Goal: Information Seeking & Learning: Learn about a topic

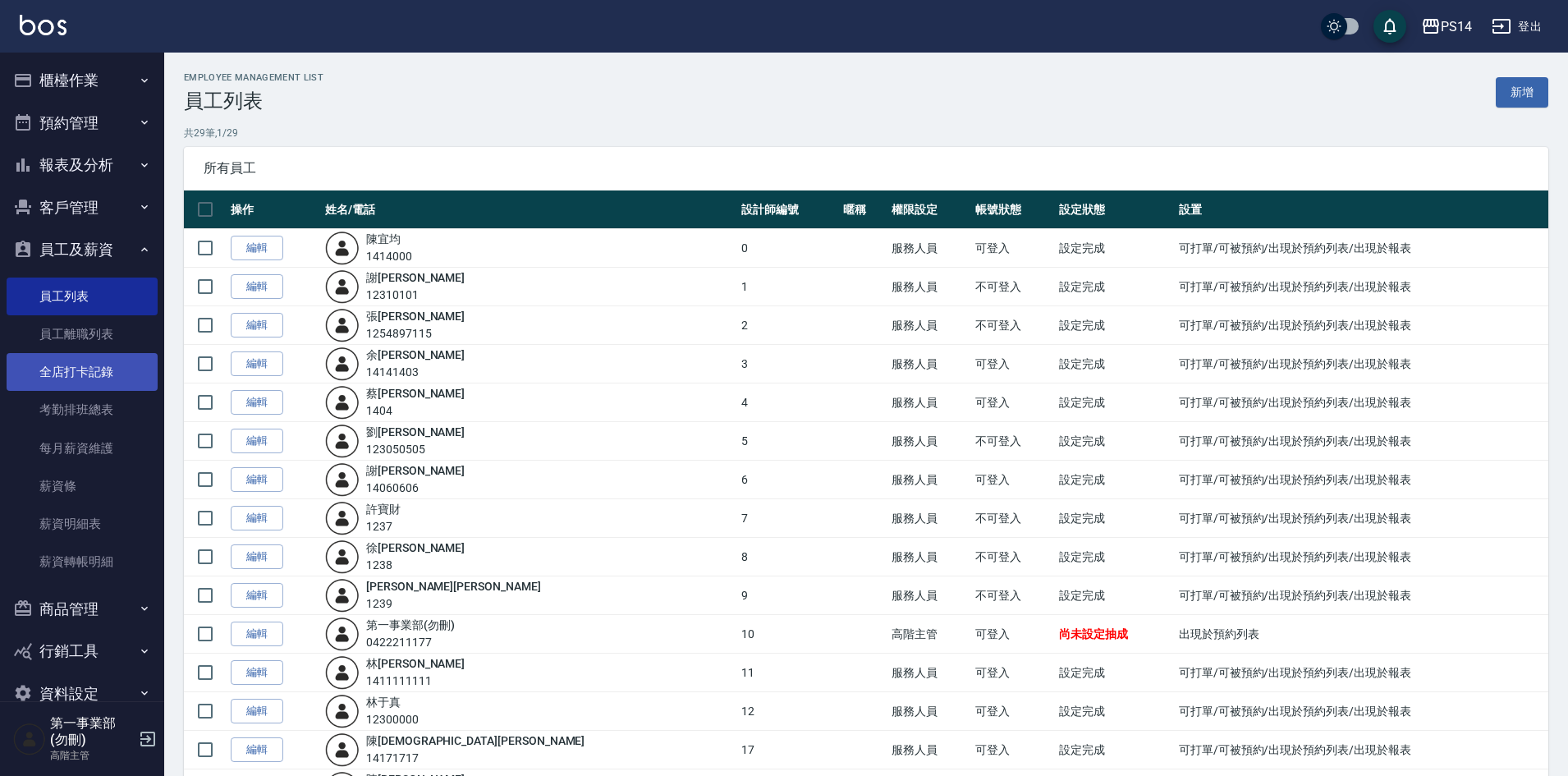
click at [66, 376] on link "全店打卡記錄" at bounding box center [82, 372] width 151 height 38
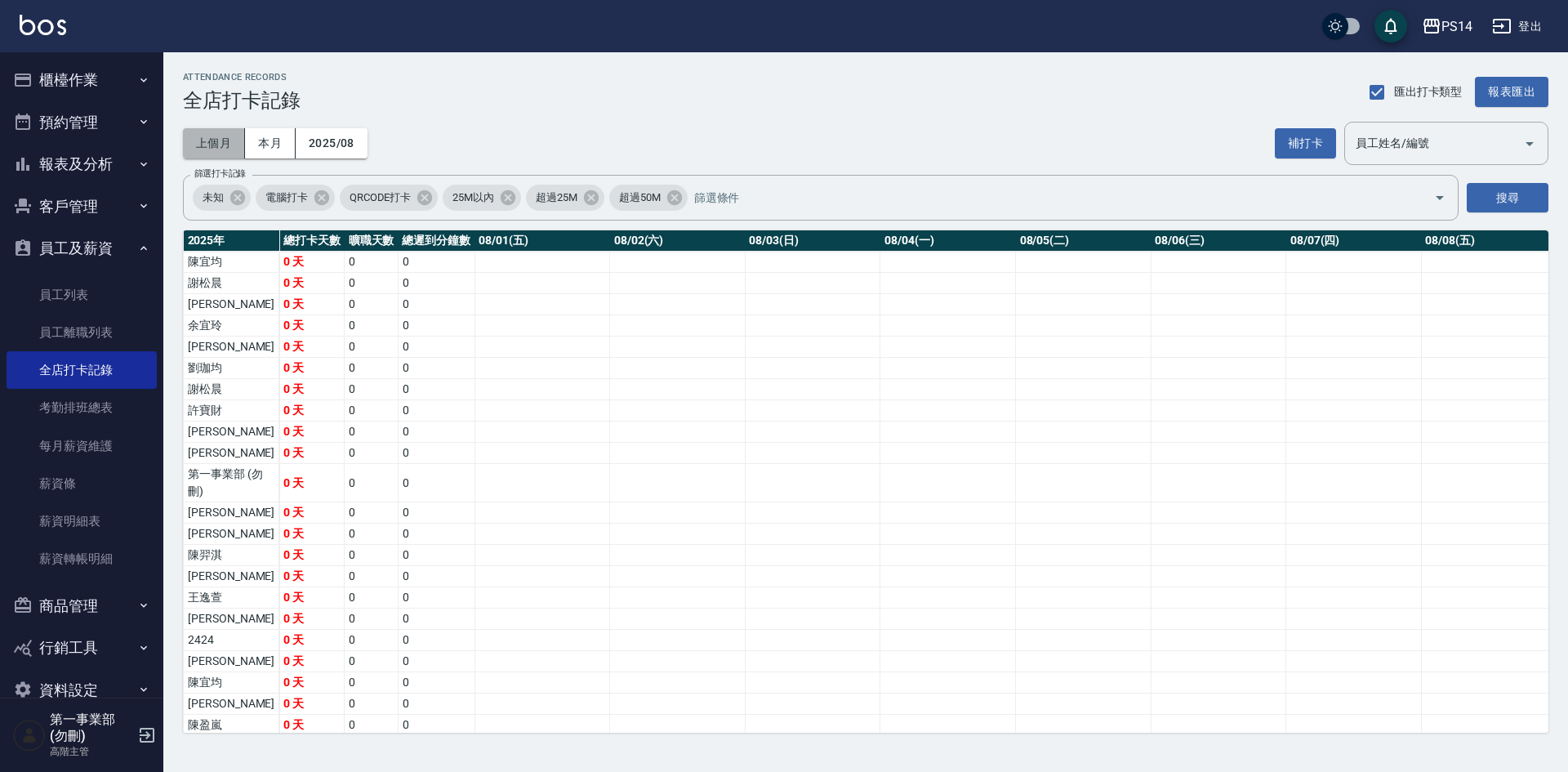
click at [211, 138] on button "上個月" at bounding box center [213, 143] width 62 height 30
click at [1461, 31] on div "PS14" at bounding box center [1456, 27] width 31 height 21
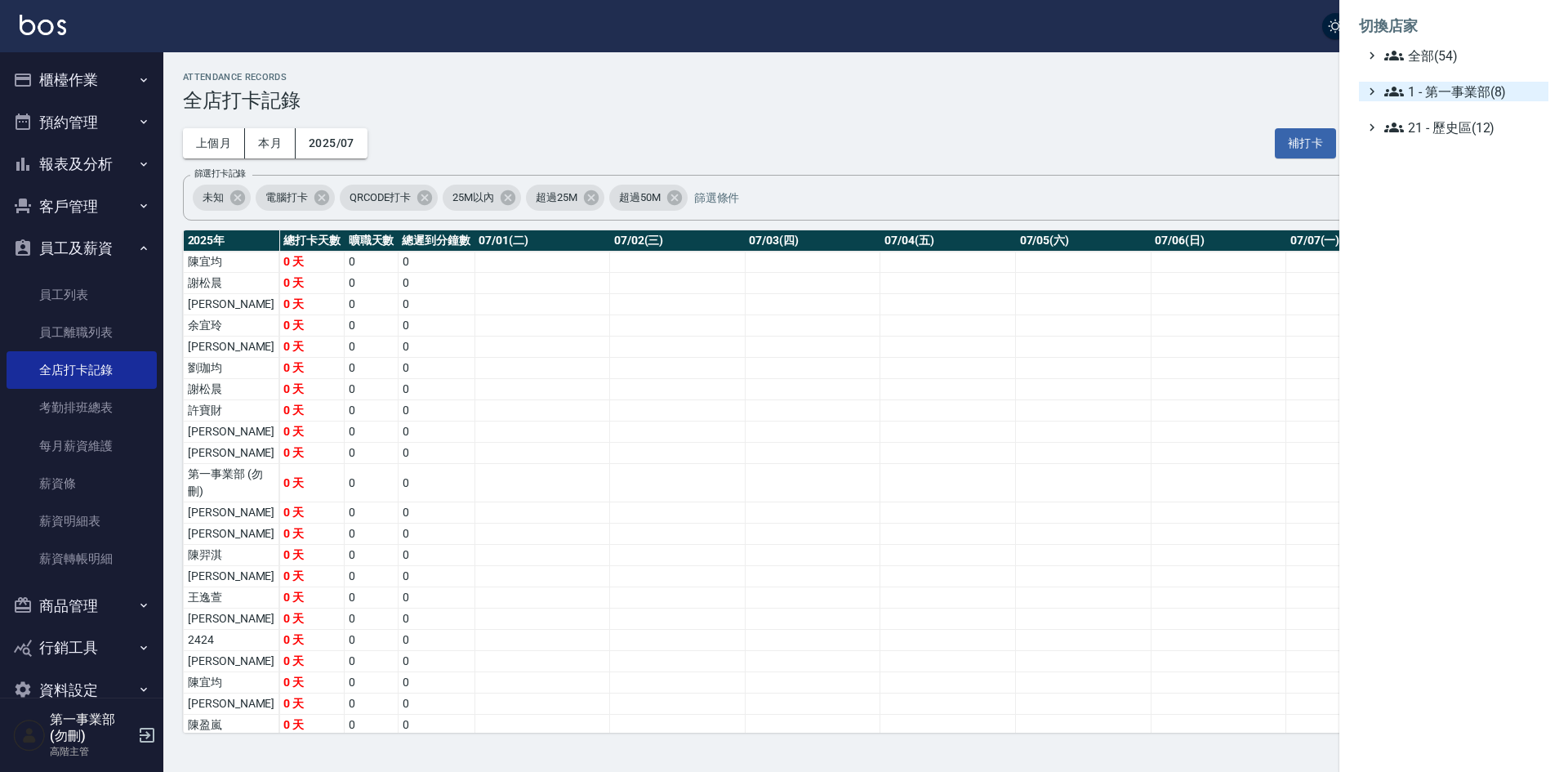
click at [1502, 89] on span "1 - 第一事業部(8)" at bounding box center [1463, 91] width 157 height 20
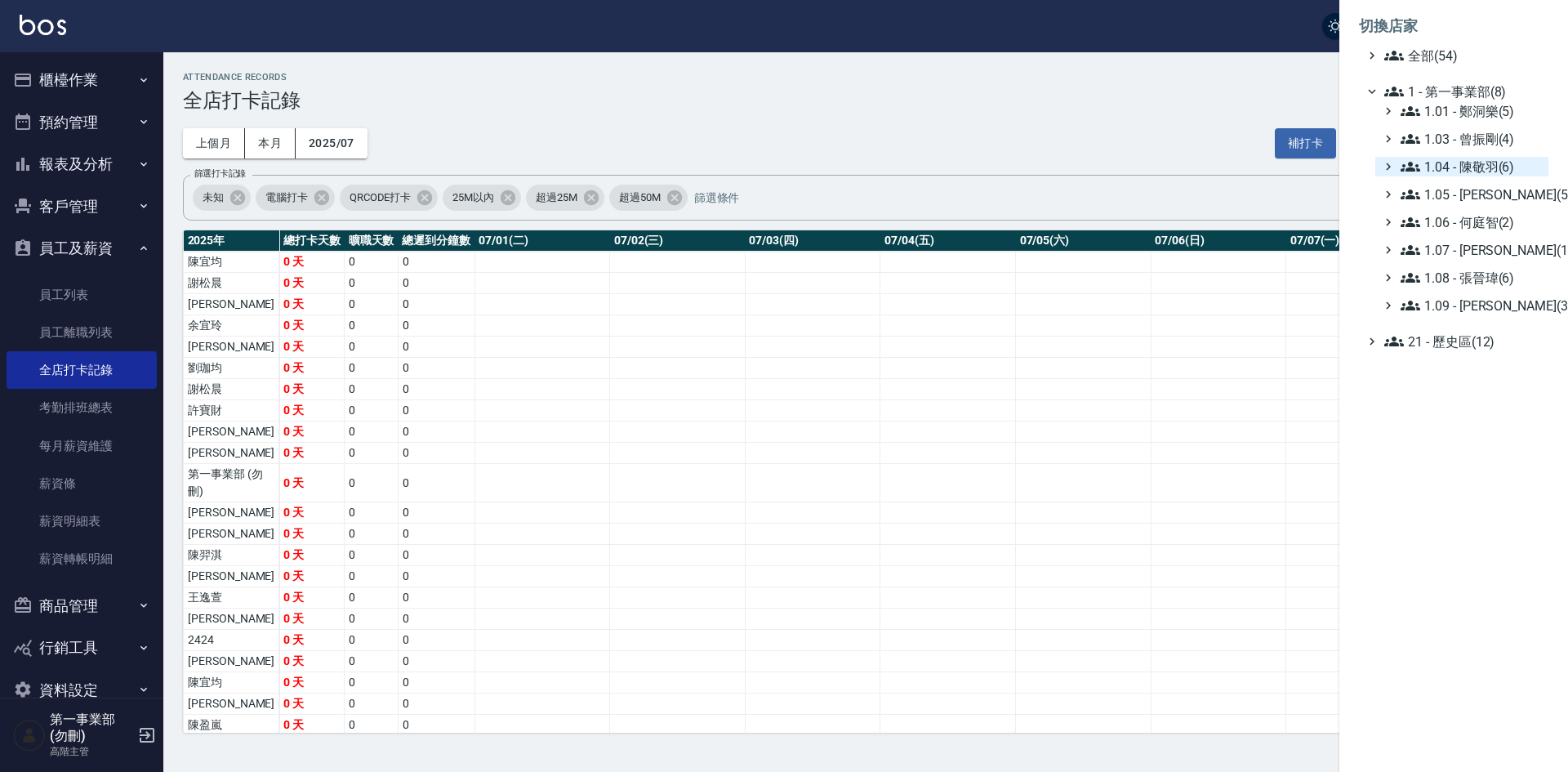
click at [1483, 164] on span "1.04 - 陳敬羽(6)" at bounding box center [1470, 166] width 141 height 20
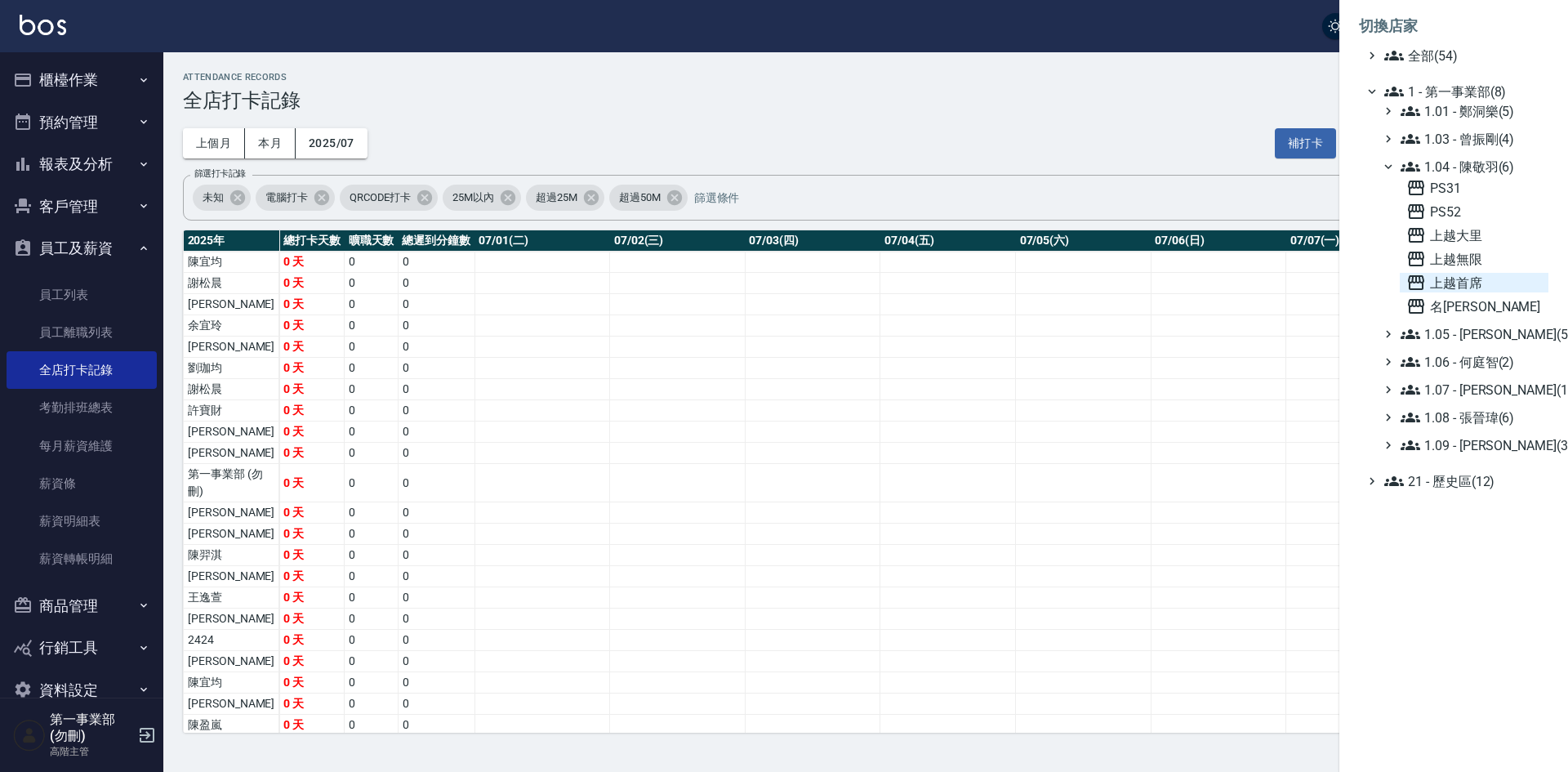
click at [1475, 274] on span "上越首席" at bounding box center [1473, 283] width 136 height 20
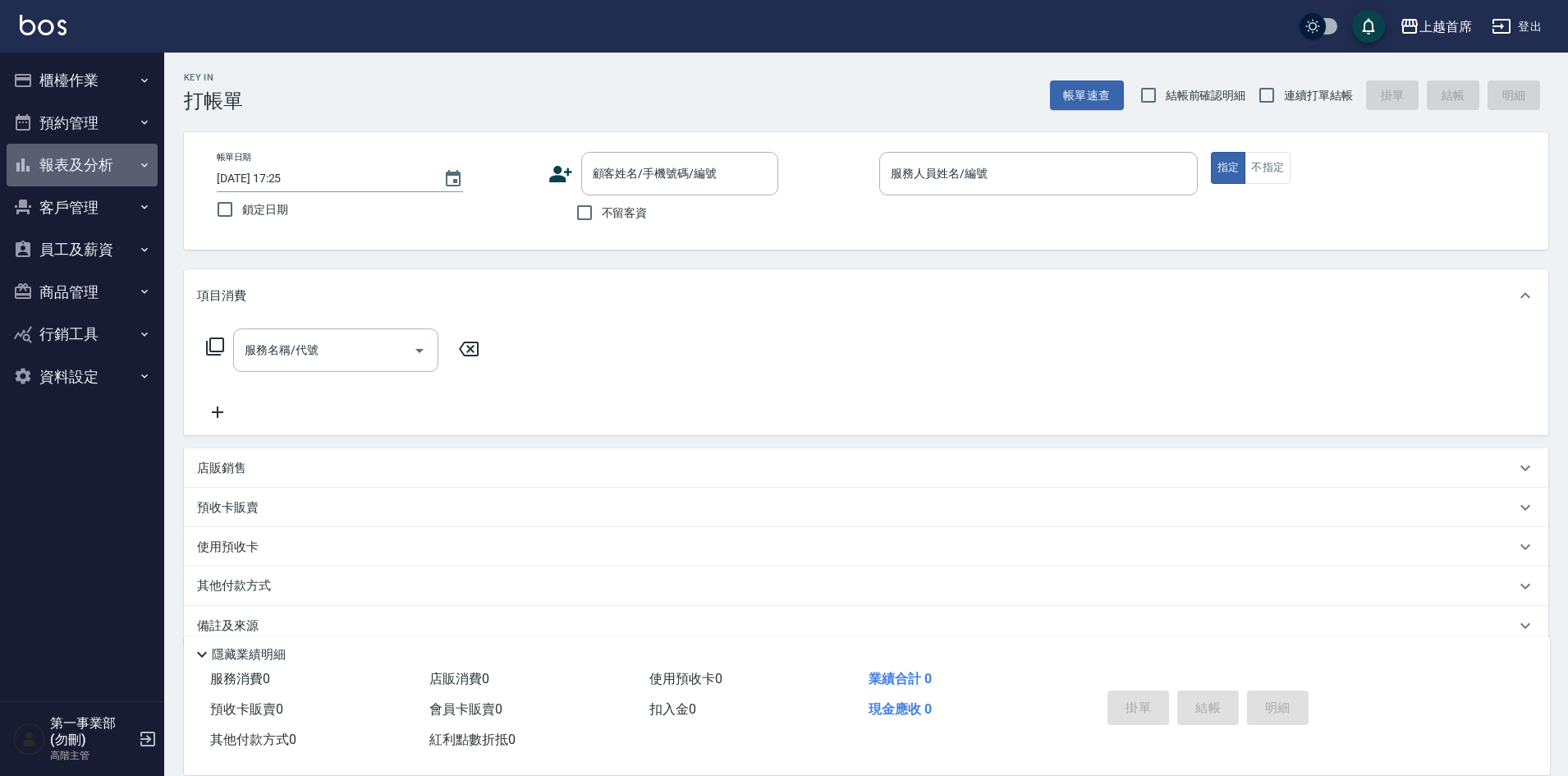
click at [97, 165] on button "報表及分析" at bounding box center [82, 165] width 151 height 43
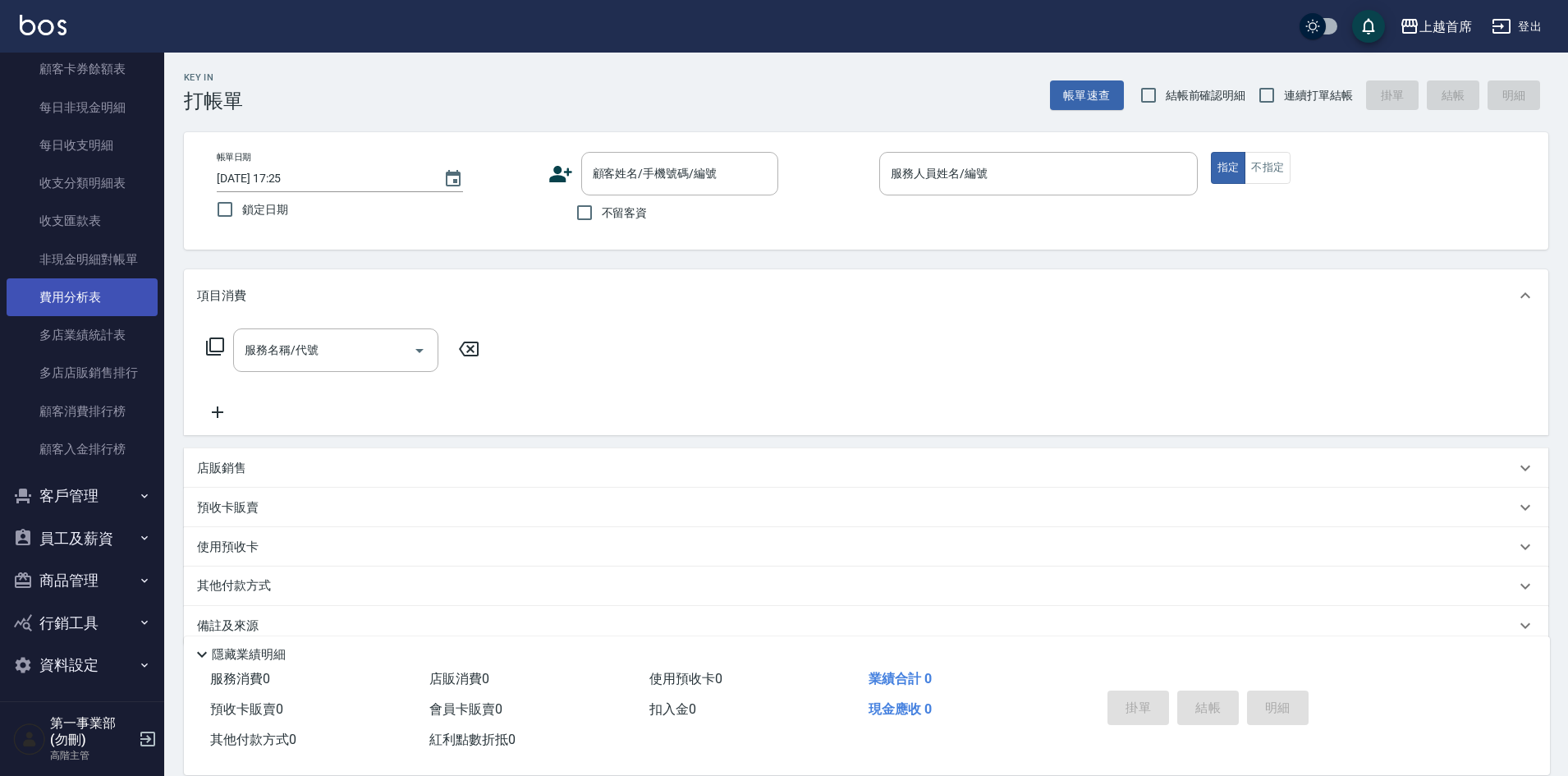
scroll to position [1324, 0]
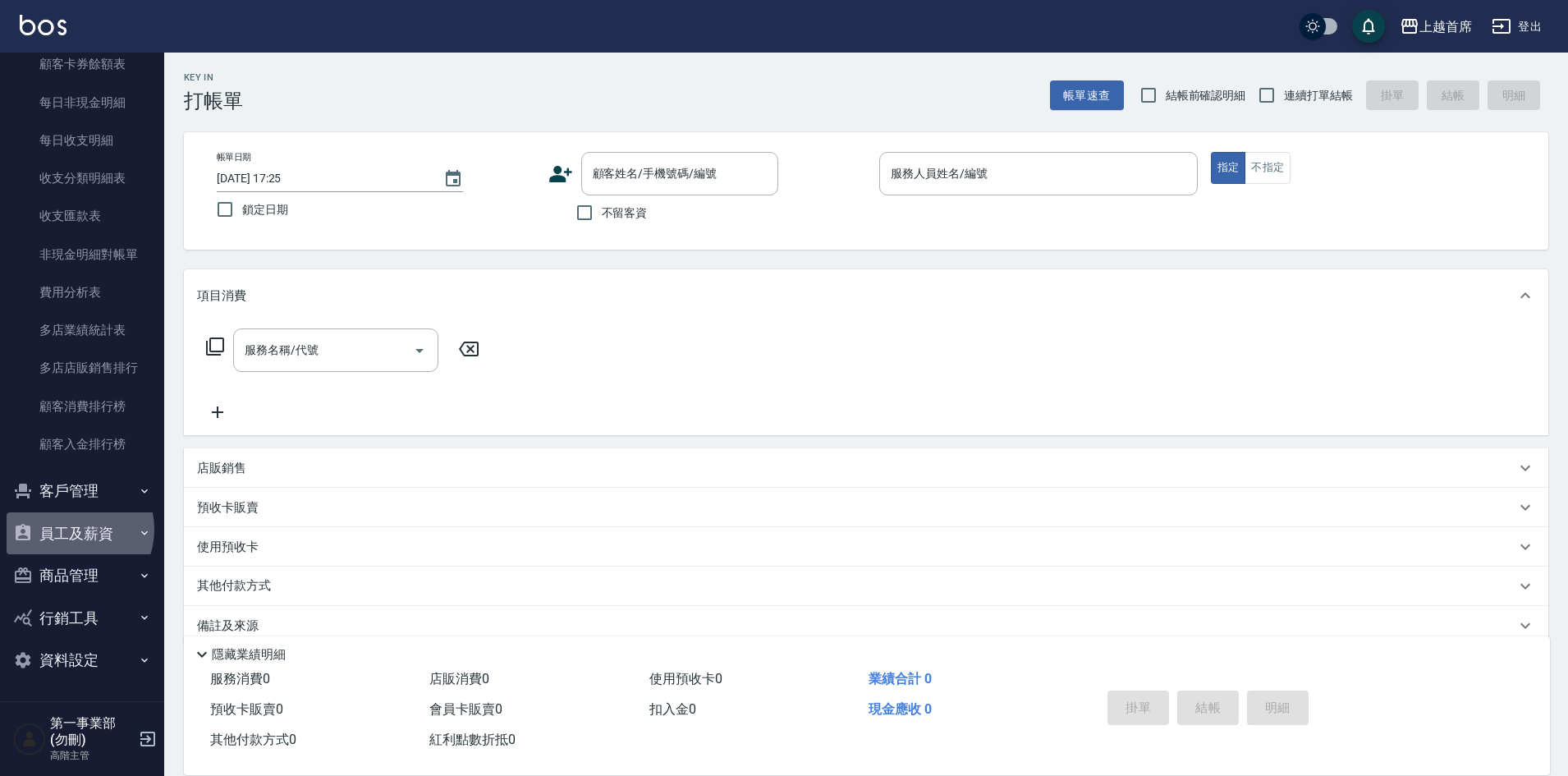
click at [74, 529] on button "員工及薪資" at bounding box center [82, 533] width 151 height 43
click at [548, 88] on div "Key In 打帳單 帳單速查 結帳前確認明細 連續打單結帳 掛單 結帳 明細" at bounding box center [856, 82] width 1384 height 60
click at [867, 102] on div "Key In 打帳單 帳單速查 結帳前確認明細 連續打單結帳 掛單 結帳 明細" at bounding box center [856, 82] width 1384 height 60
click at [1132, 541] on div "使用預收卡" at bounding box center [856, 547] width 1318 height 17
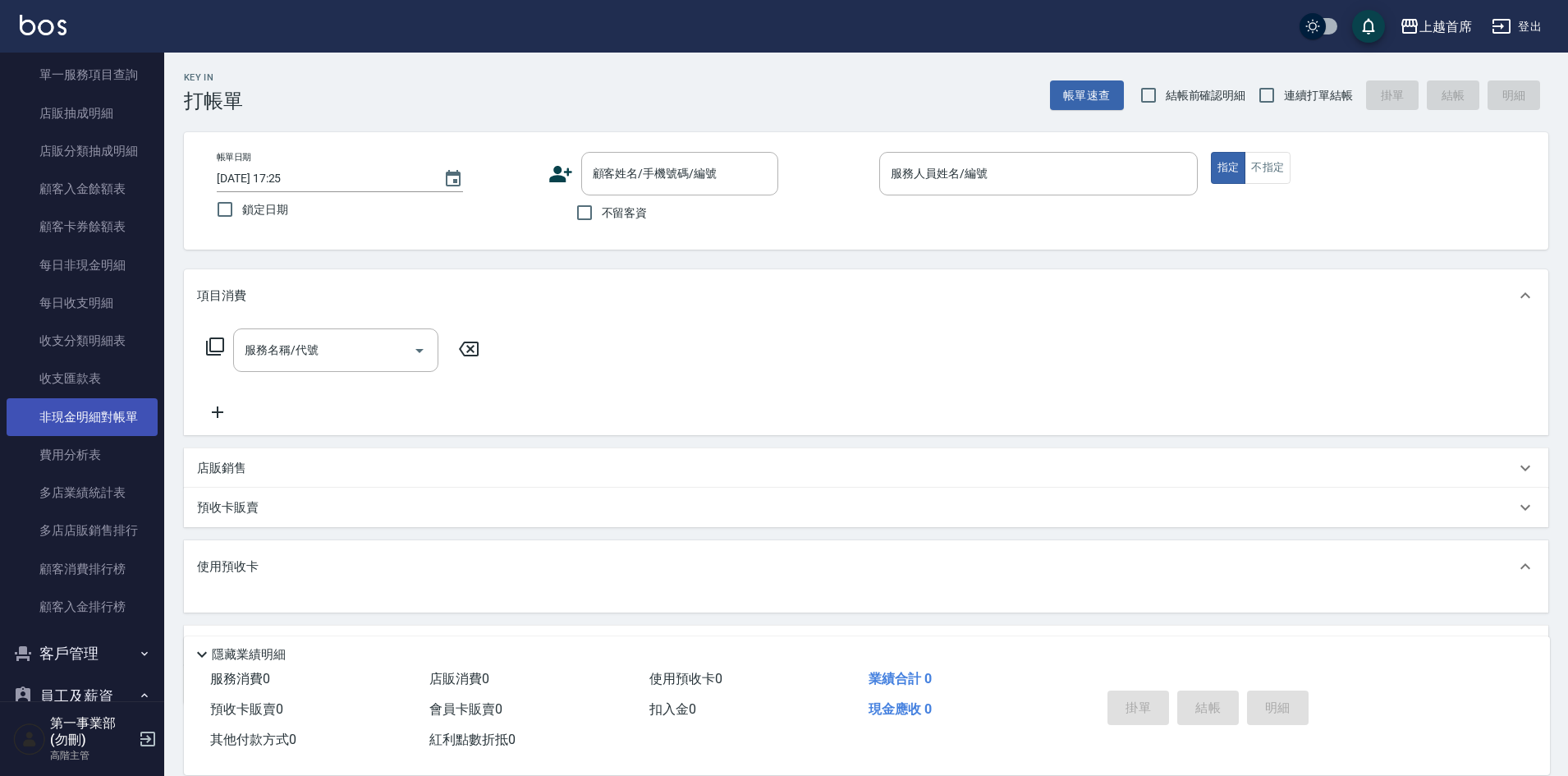
scroll to position [1160, 0]
click at [93, 462] on link "費用分析表" at bounding box center [82, 457] width 151 height 38
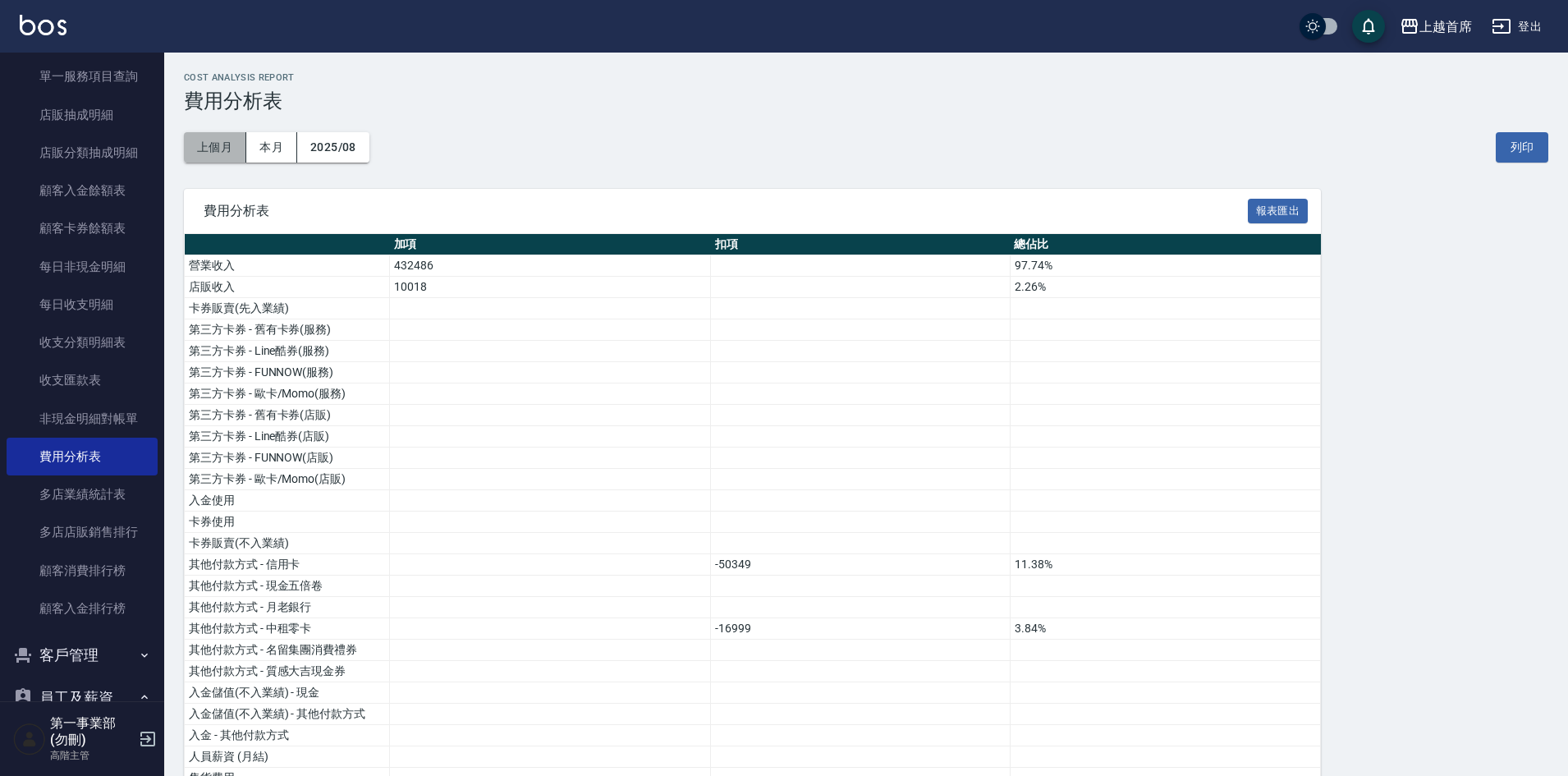
click at [193, 139] on button "上個月" at bounding box center [214, 148] width 62 height 31
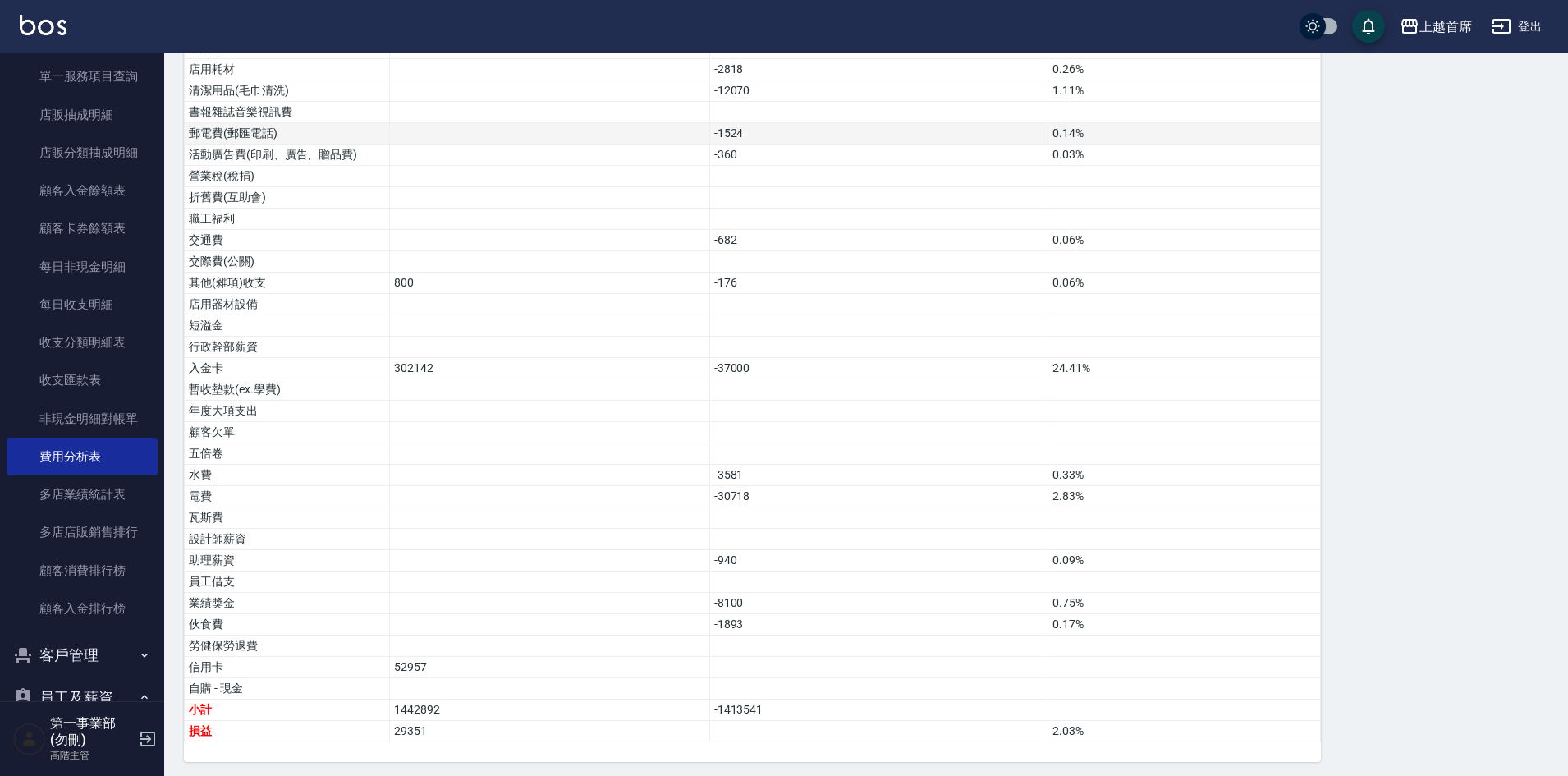
scroll to position [864, 0]
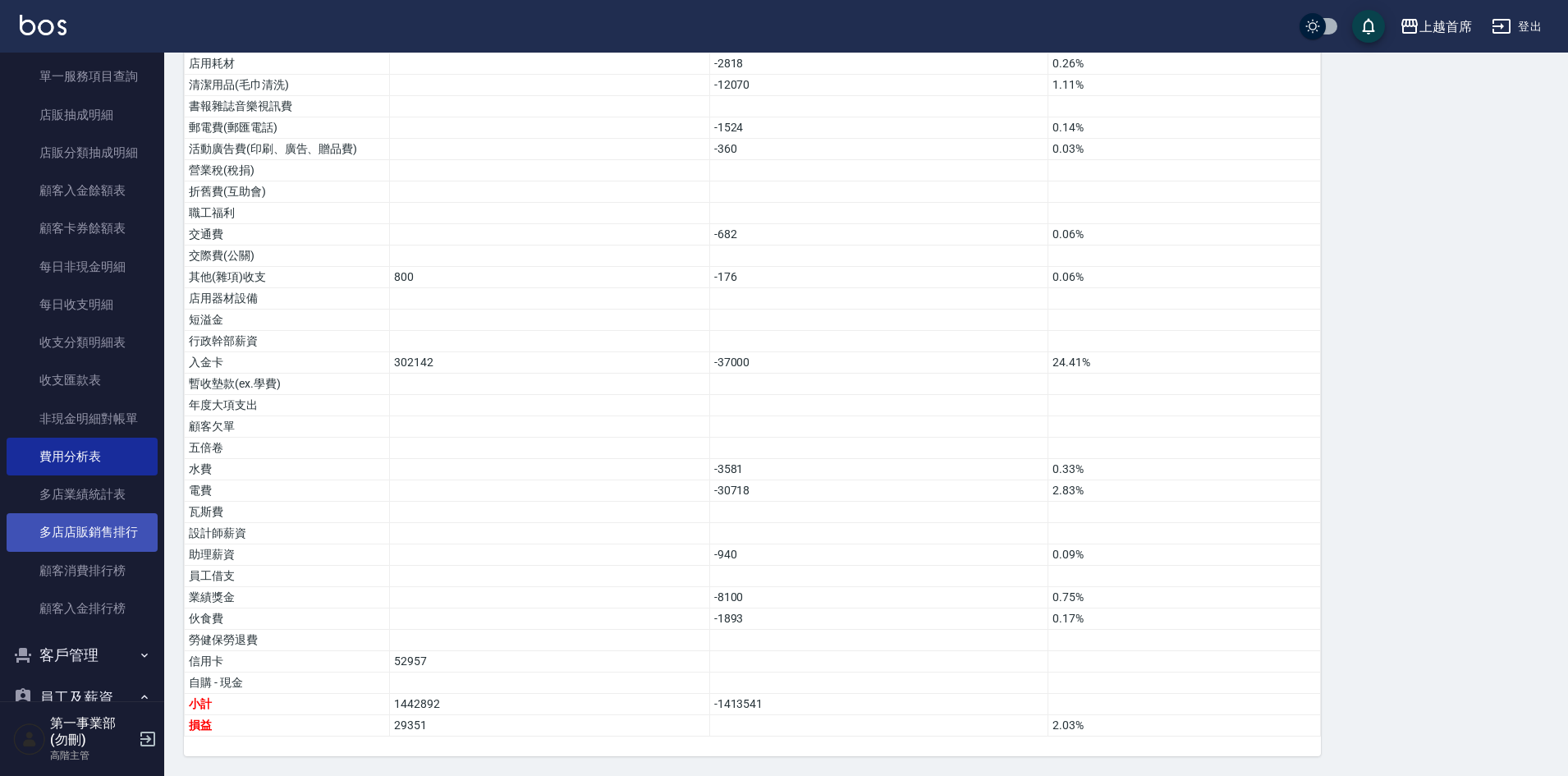
click at [115, 537] on link "多店店販銷售排行" at bounding box center [82, 532] width 151 height 38
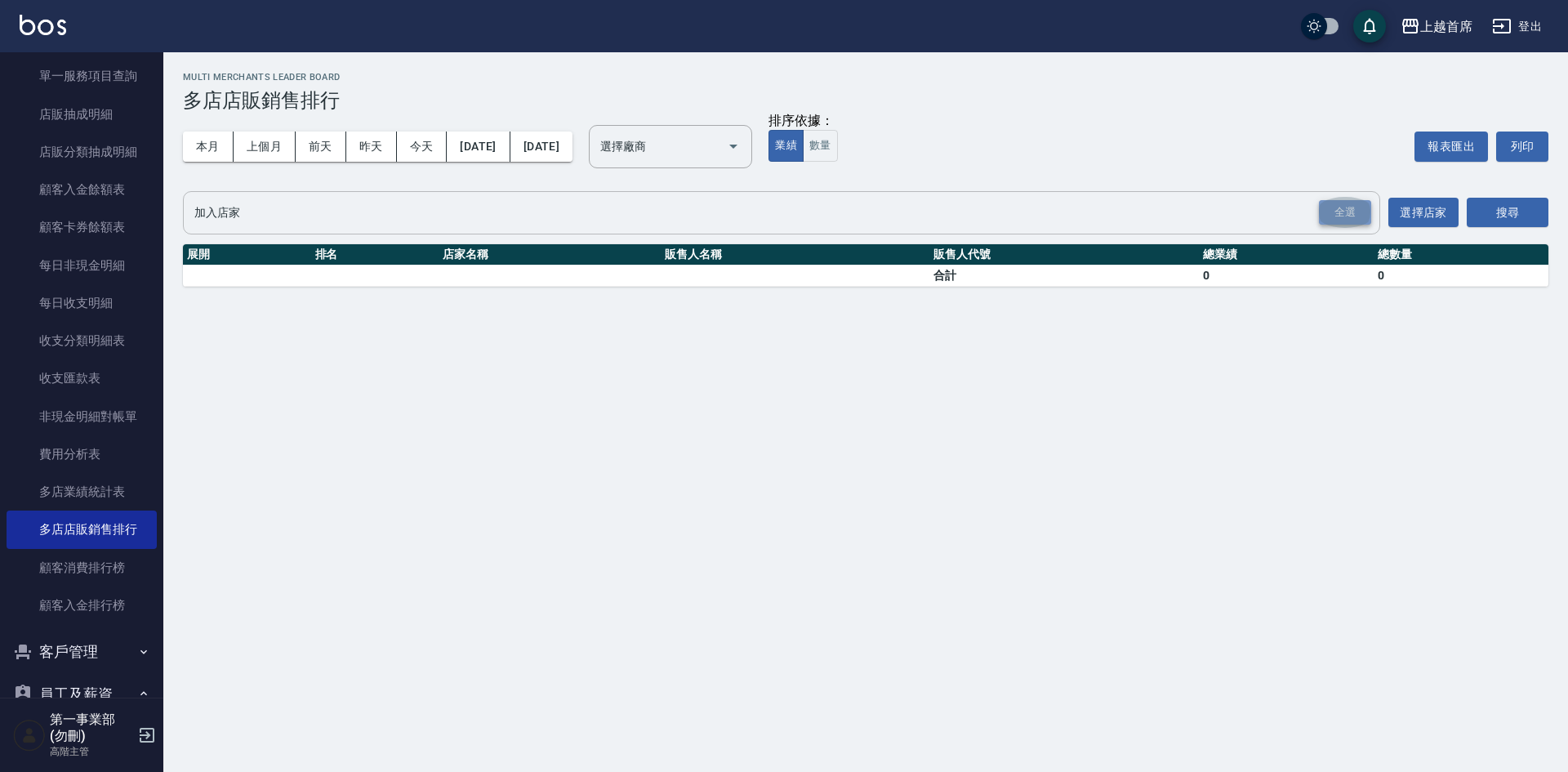
click at [1352, 212] on div "全選" at bounding box center [1344, 212] width 52 height 26
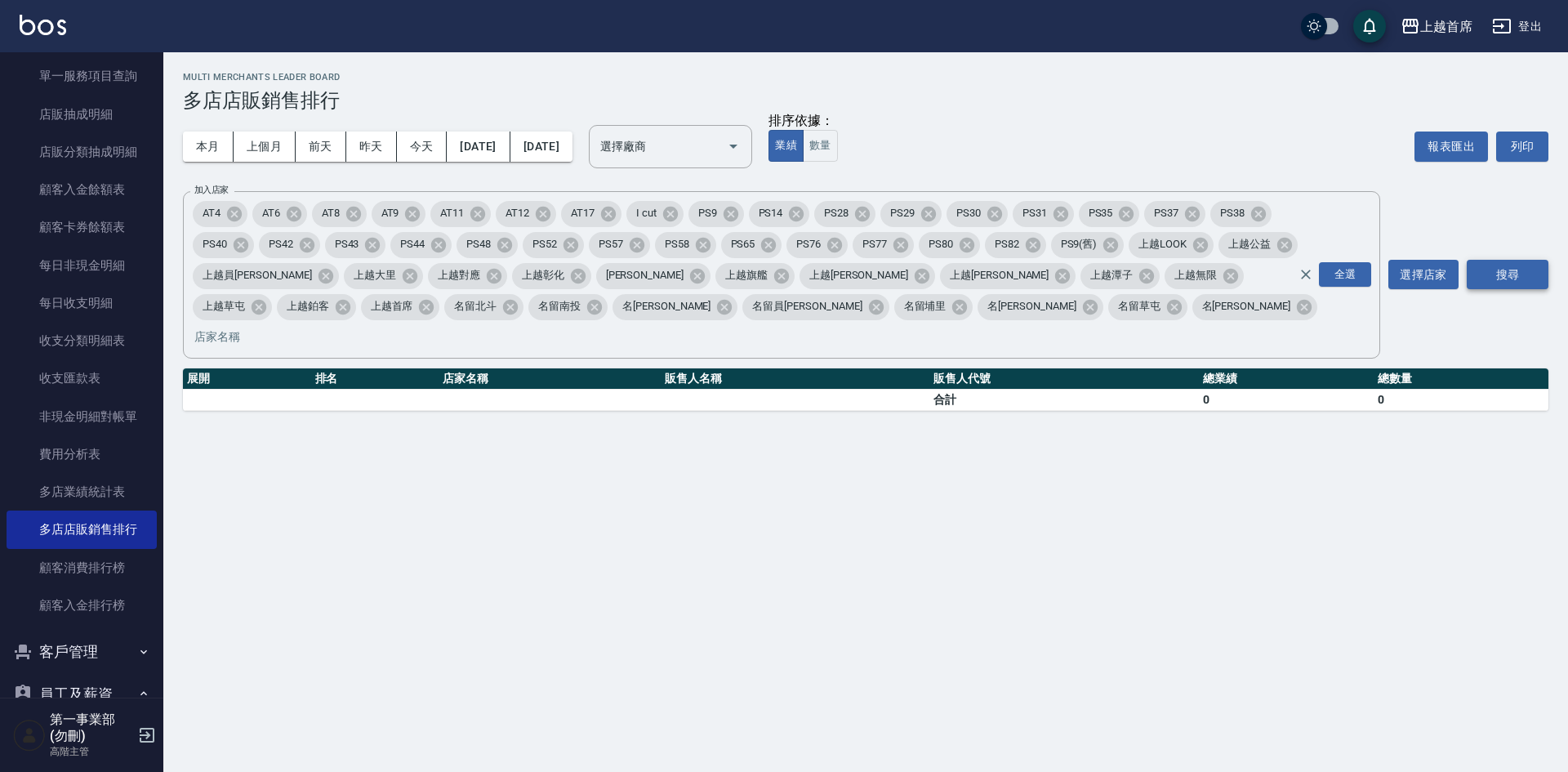
click at [1503, 260] on button "搜尋" at bounding box center [1507, 275] width 82 height 30
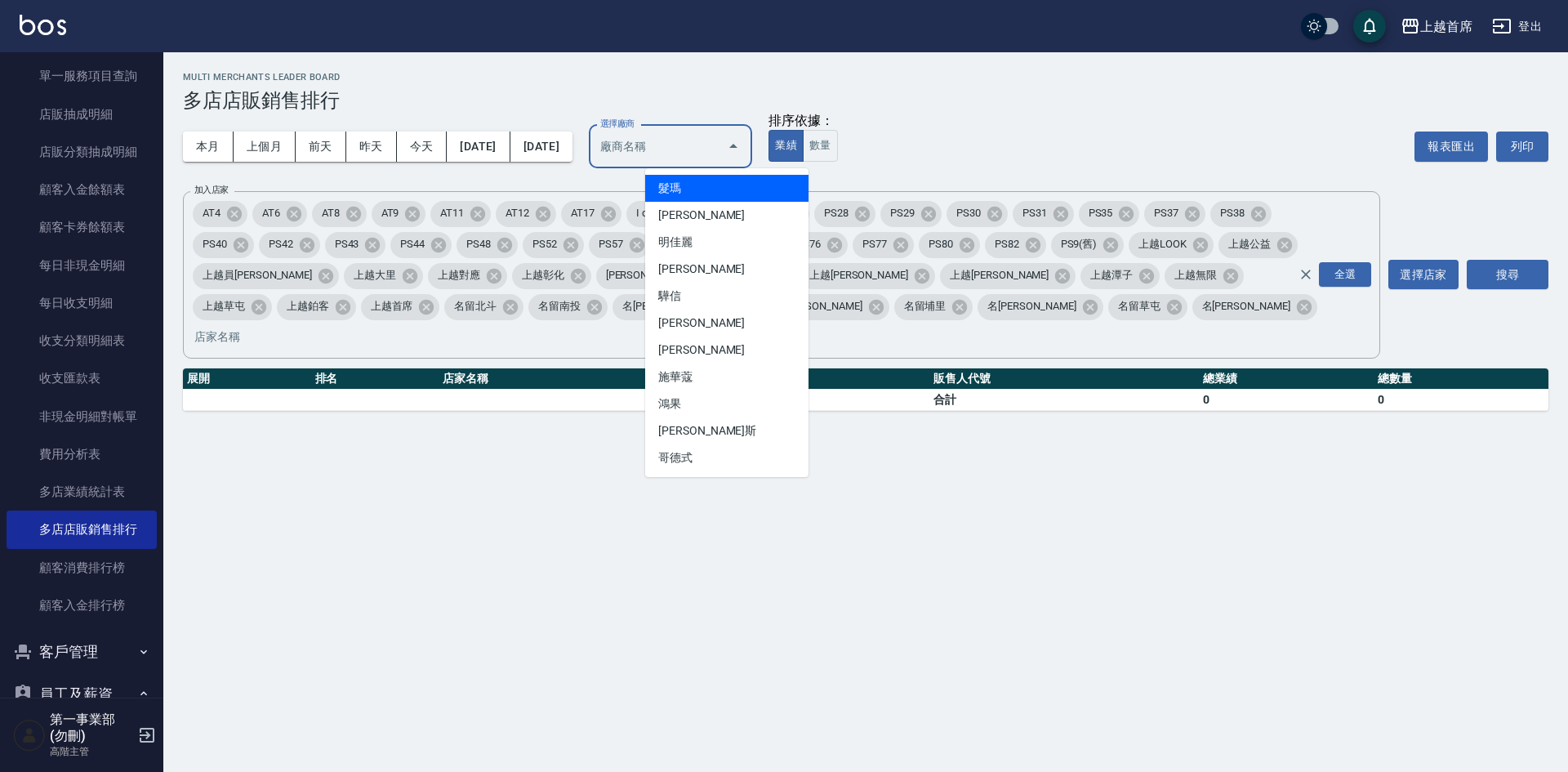
click at [713, 151] on input "選擇廠商" at bounding box center [658, 147] width 124 height 28
click at [700, 344] on li "里歐" at bounding box center [726, 350] width 163 height 27
type input "里歐"
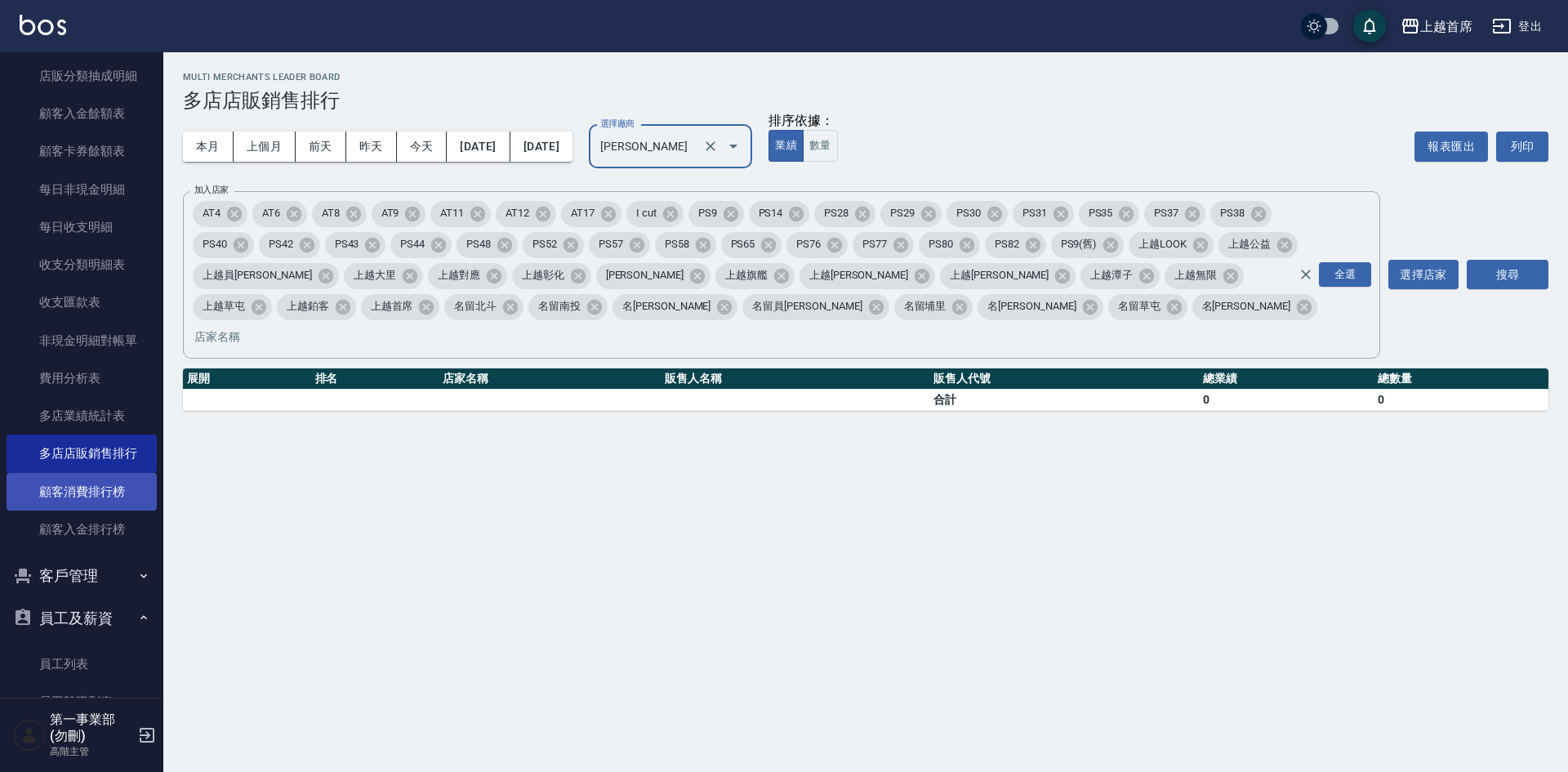
scroll to position [1236, 0]
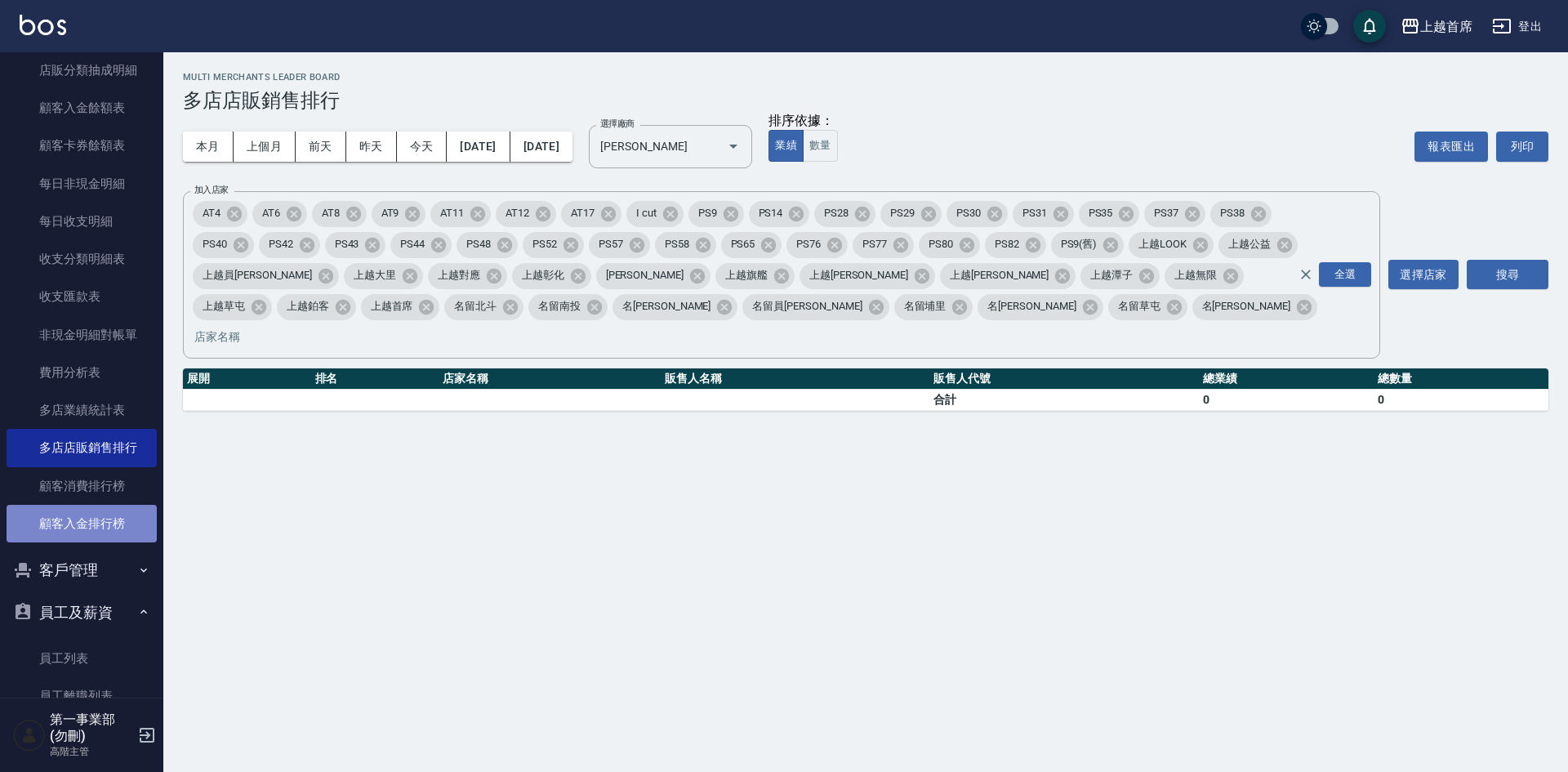
click at [100, 530] on link "顧客入金排行榜" at bounding box center [82, 524] width 150 height 38
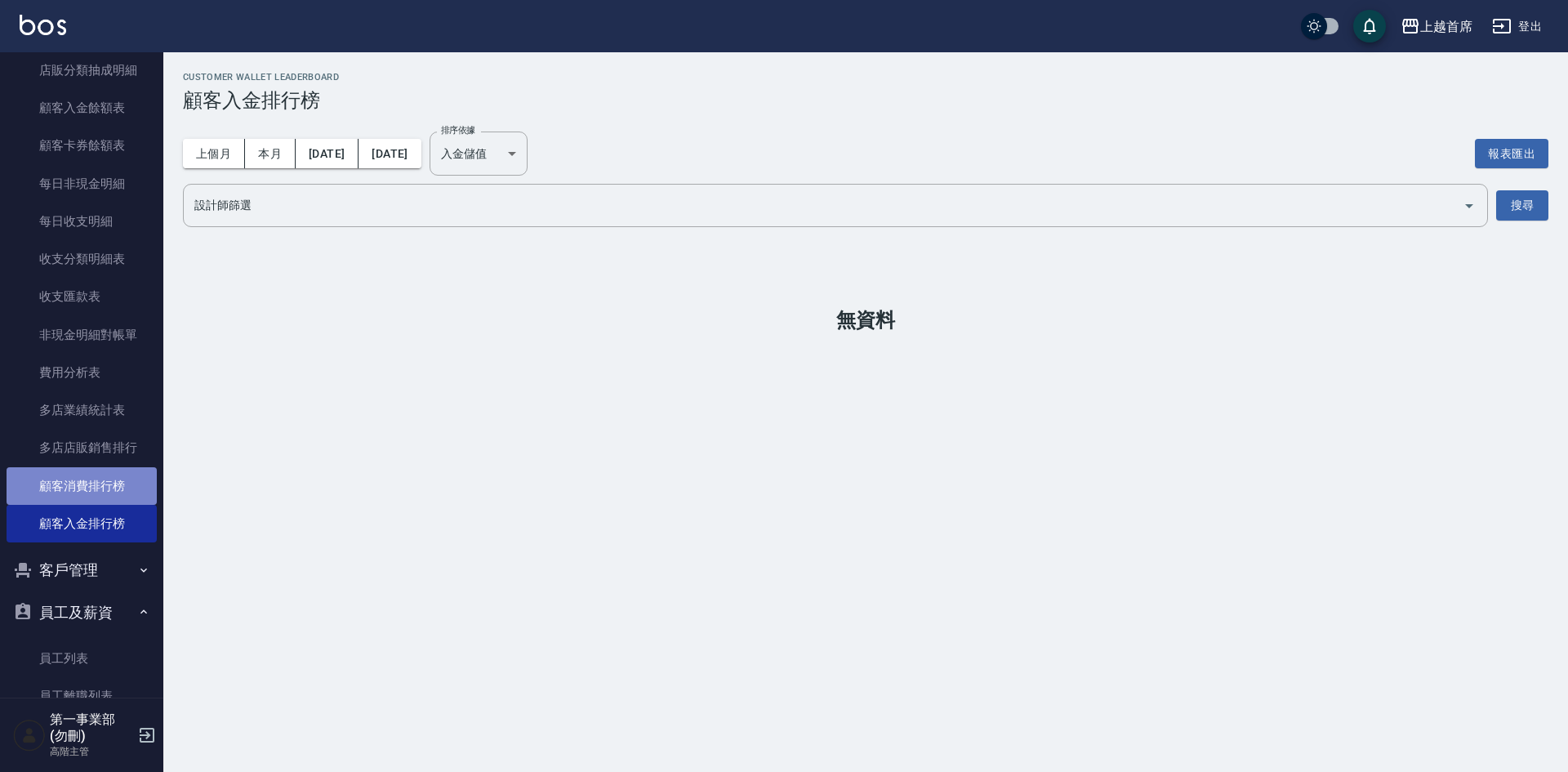
click at [100, 498] on link "顧客消費排行榜" at bounding box center [82, 487] width 150 height 38
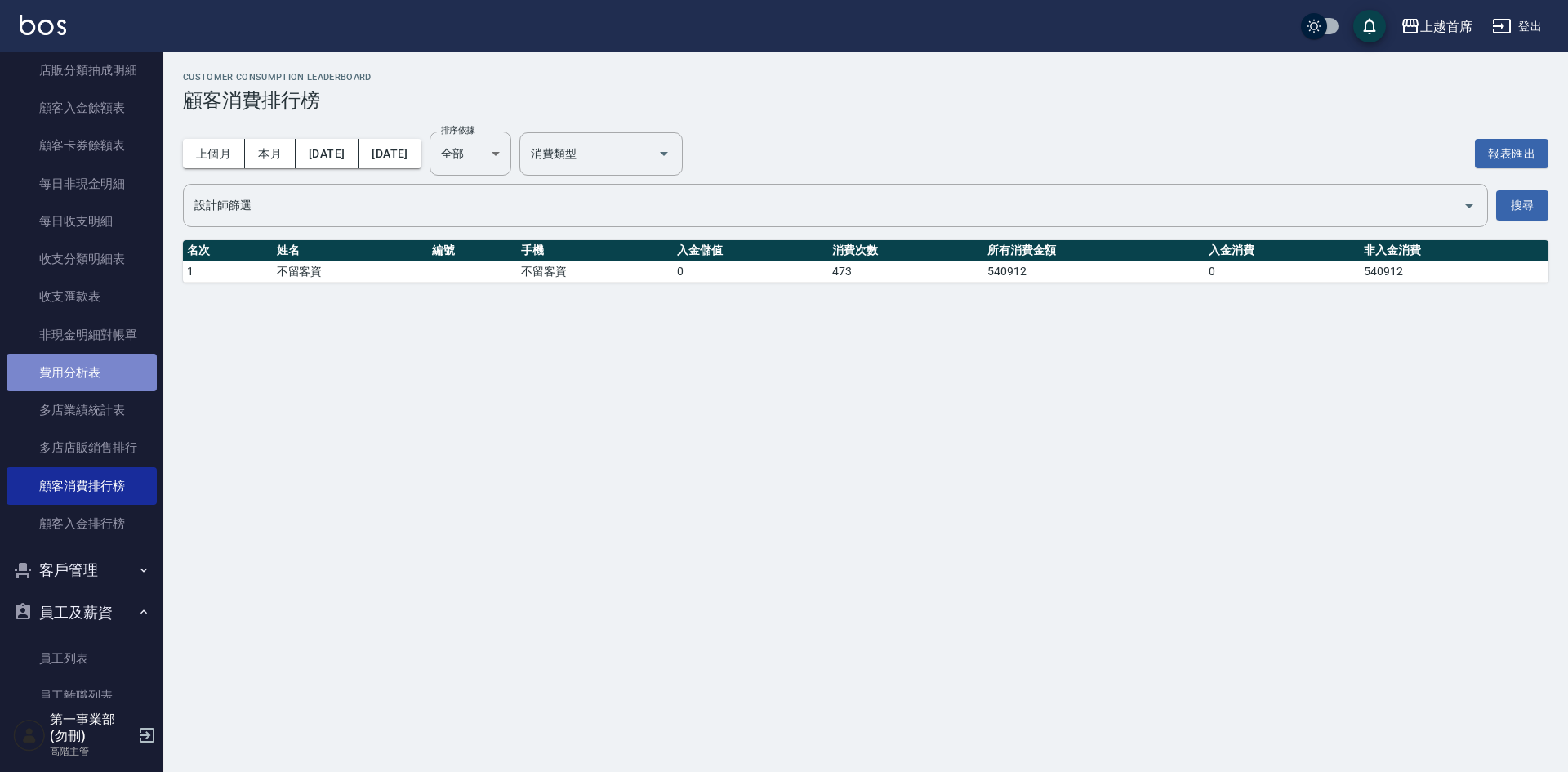
click at [88, 372] on link "費用分析表" at bounding box center [82, 373] width 150 height 38
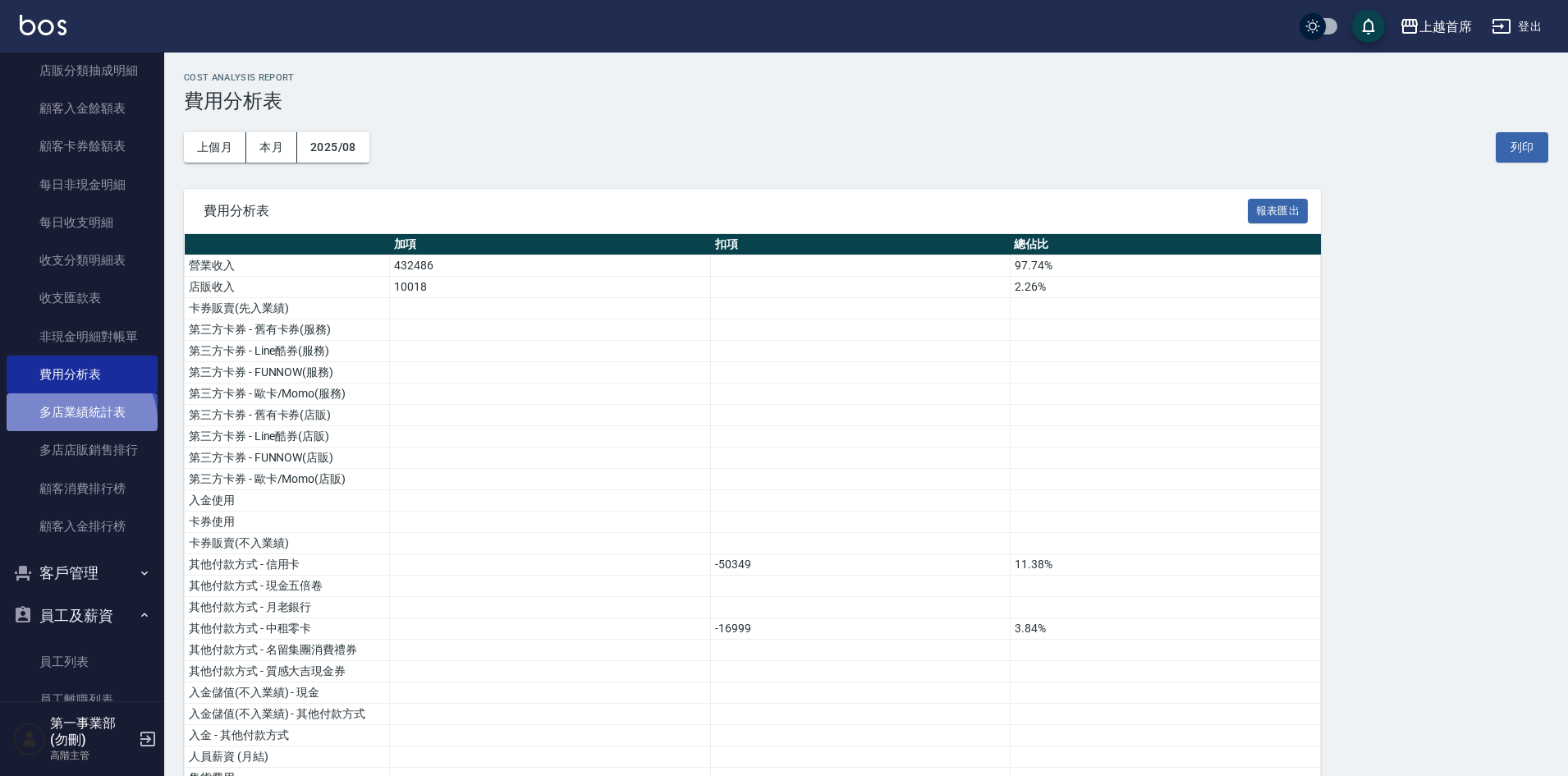
click at [79, 422] on link "多店業績統計表" at bounding box center [82, 413] width 151 height 38
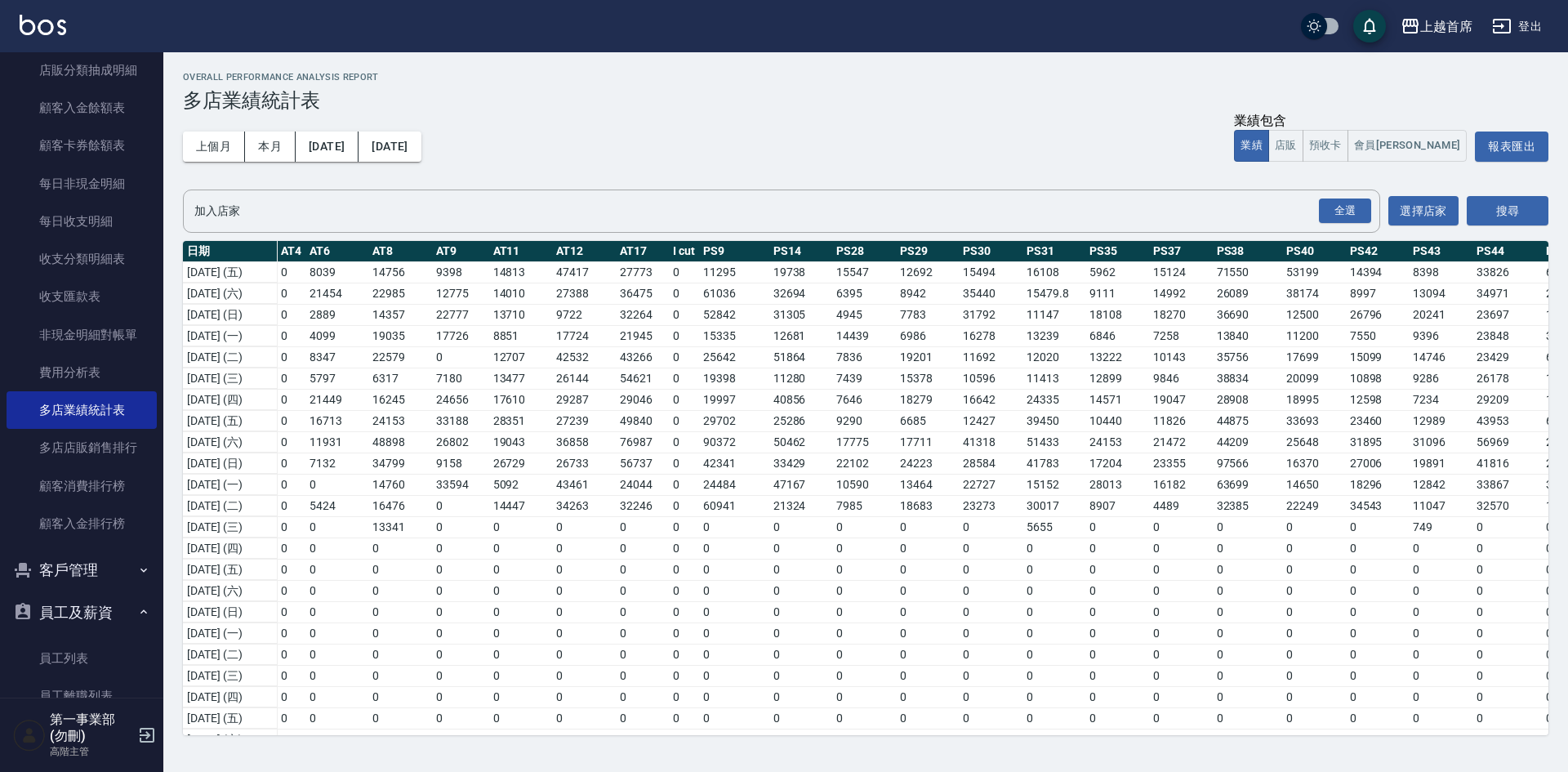
click at [1021, 103] on h3 "多店業績統計表" at bounding box center [866, 101] width 1365 height 23
click at [813, 144] on div "上個月 本月 2025/08/01 2025/08/31 業績包含 業績 店販 預收卡 會員卡 報表匯出" at bounding box center [866, 146] width 1365 height 69
